Goal: Task Accomplishment & Management: Manage account settings

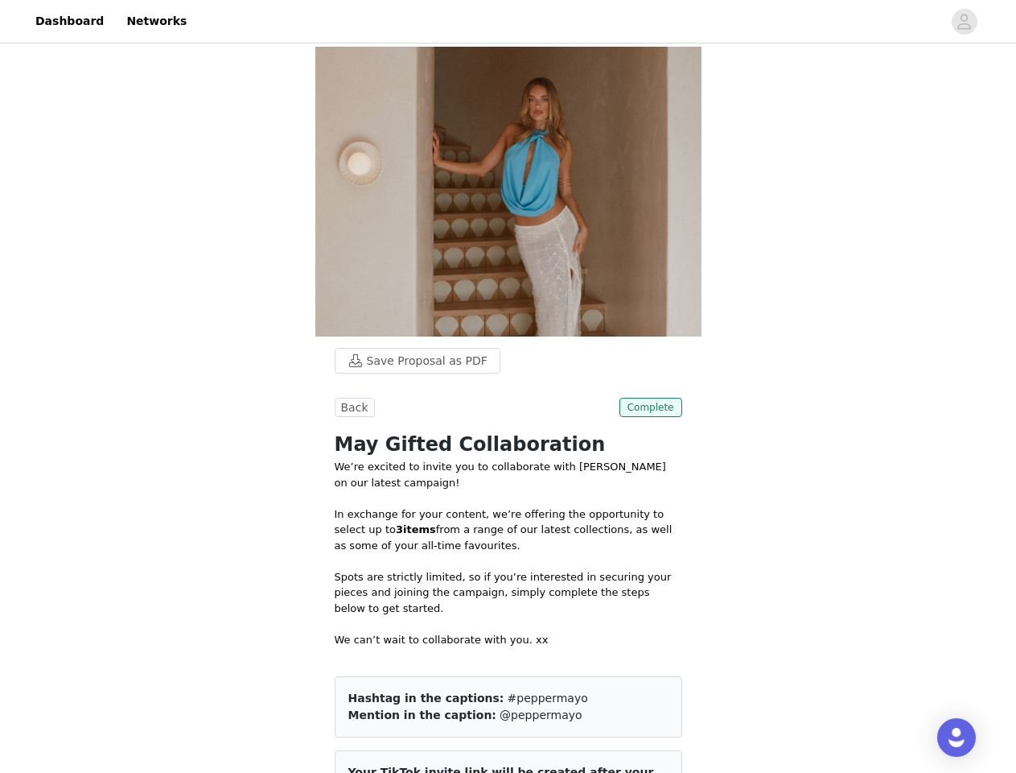
click at [508, 398] on div "Back Complete May Gifted Collaboration We’re excited to invite you to collabora…" at bounding box center [509, 605] width 348 height 414
click at [508, 22] on div at bounding box center [569, 21] width 746 height 36
click at [965, 22] on icon "avatar" at bounding box center [964, 22] width 15 height 26
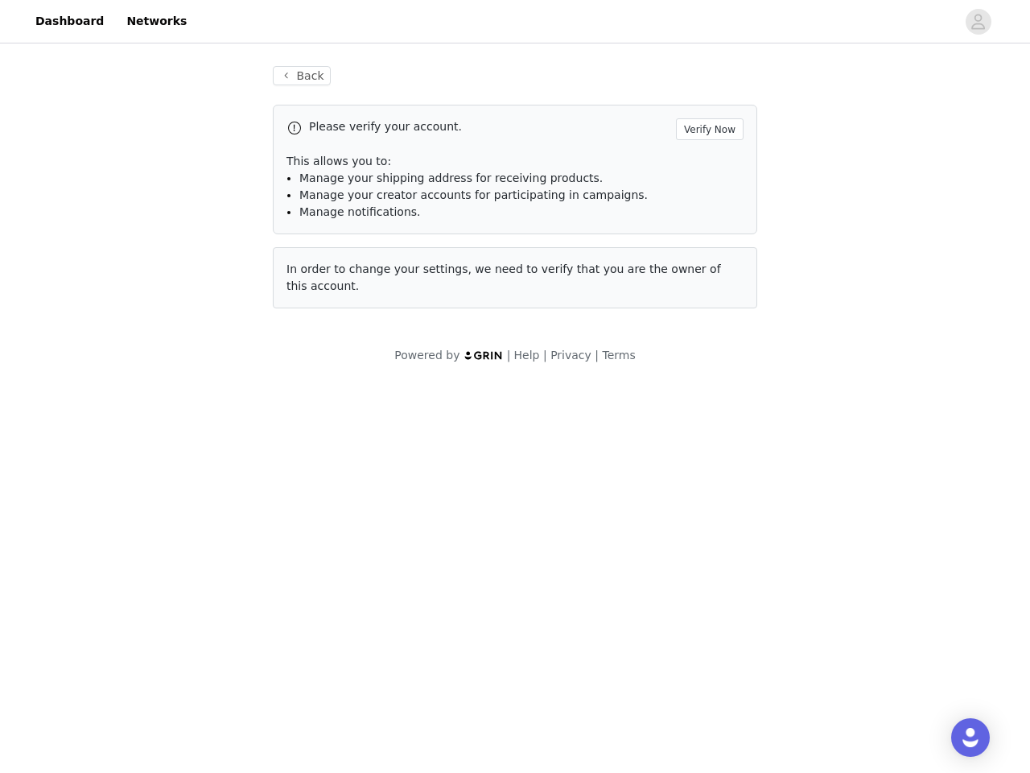
click at [410, 89] on div "Back Please verify your account. Verify Now This allows you to: Manage your shi…" at bounding box center [514, 187] width 523 height 281
click at [352, 135] on div "Please verify your account. Verify Now" at bounding box center [514, 129] width 457 height 22
click at [653, 135] on div "Please verify your account. Verify Now" at bounding box center [514, 129] width 457 height 22
click at [509, 579] on body "Dashboard Networks Back Please verify your account. Verify Now This allows you …" at bounding box center [515, 386] width 1030 height 773
click at [633, 566] on body "Dashboard Networks Back Please verify your account. Verify Now This allows you …" at bounding box center [515, 386] width 1030 height 773
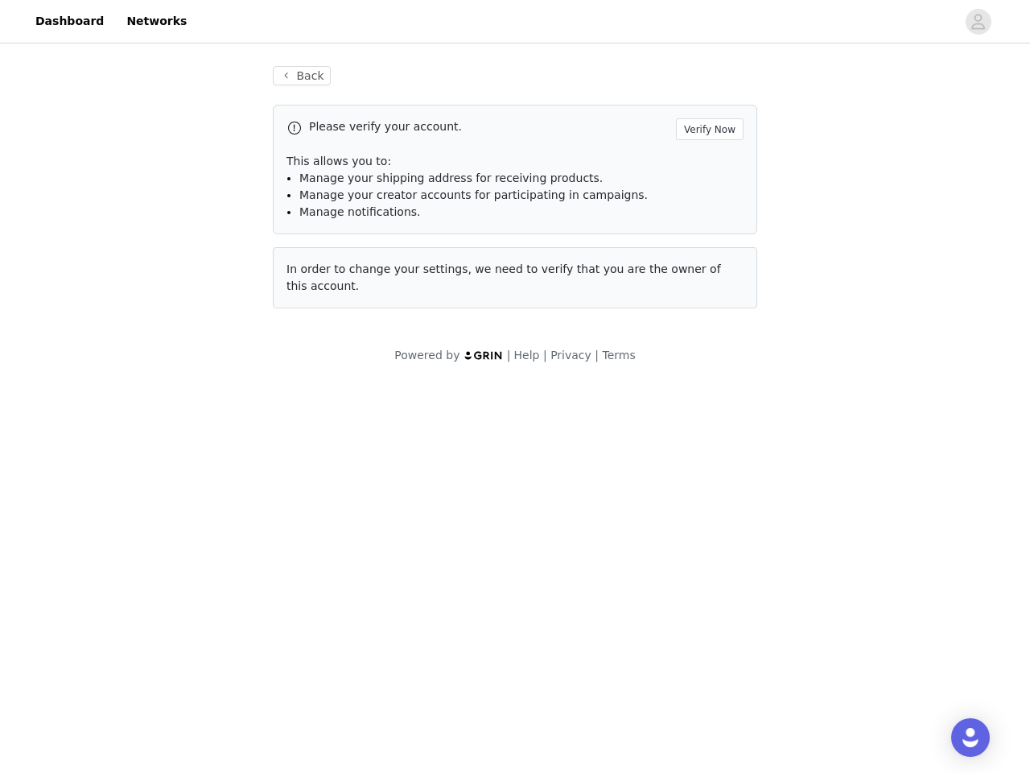
click at [653, 665] on body "Dashboard Networks Back Please verify your account. Verify Now This allows you …" at bounding box center [515, 386] width 1030 height 773
